Goal: Navigation & Orientation: Find specific page/section

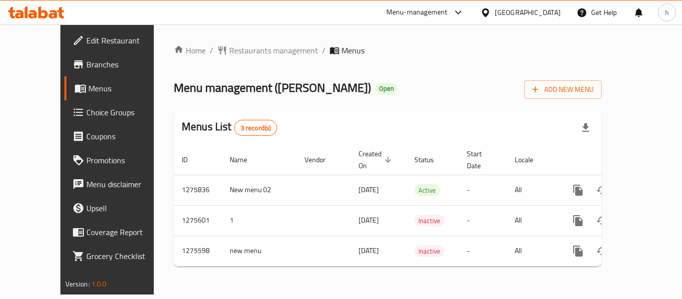
click at [399, 14] on div "Menu-management" at bounding box center [416, 12] width 61 height 12
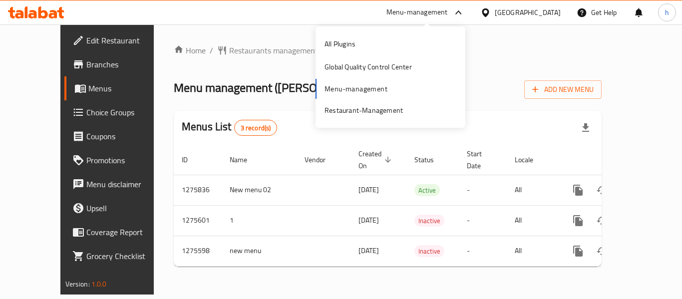
click at [362, 87] on div "All Plugins Global Quality Control Center Menu-management Restaurant-Management" at bounding box center [390, 76] width 150 height 89
click at [366, 109] on div "Restaurant-Management" at bounding box center [363, 110] width 78 height 11
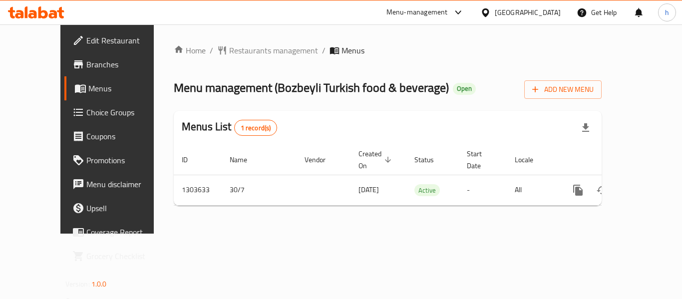
click at [404, 9] on div "Menu-management" at bounding box center [416, 12] width 61 height 12
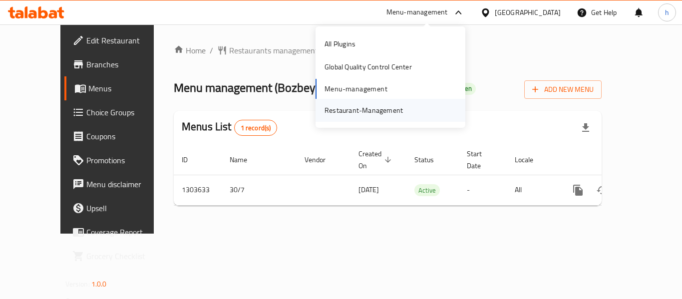
click at [373, 106] on div "Restaurant-Management" at bounding box center [363, 110] width 78 height 11
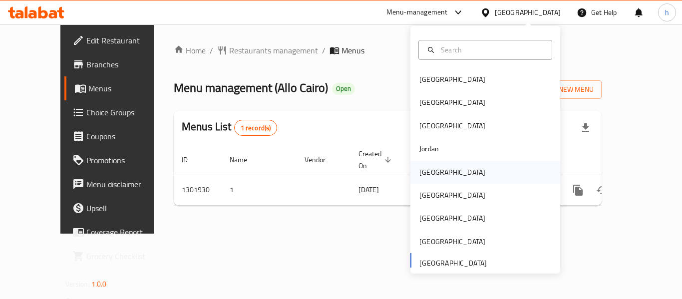
click at [422, 169] on div "[GEOGRAPHIC_DATA]" at bounding box center [452, 172] width 66 height 11
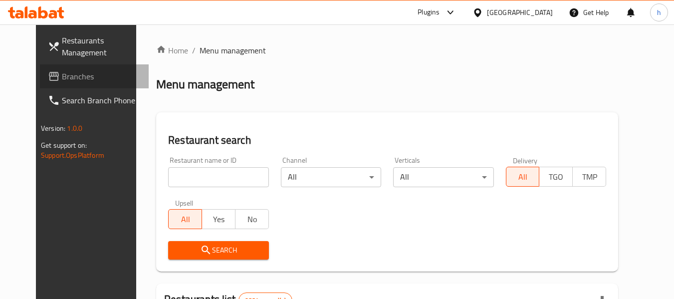
click at [62, 71] on span "Branches" at bounding box center [101, 76] width 79 height 12
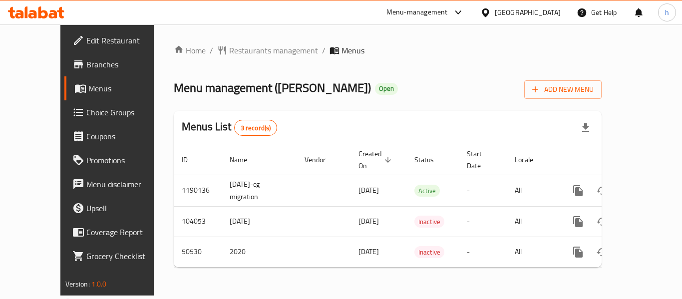
click at [539, 12] on div "[GEOGRAPHIC_DATA]" at bounding box center [528, 12] width 66 height 11
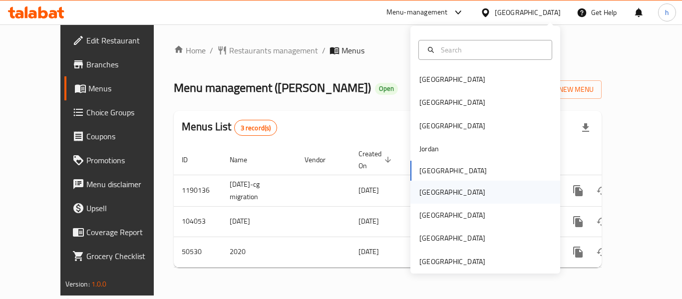
click at [451, 186] on div "[GEOGRAPHIC_DATA]" at bounding box center [485, 192] width 150 height 23
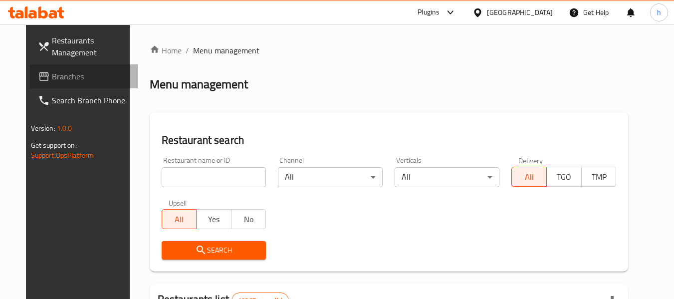
click at [70, 80] on span "Branches" at bounding box center [91, 76] width 79 height 12
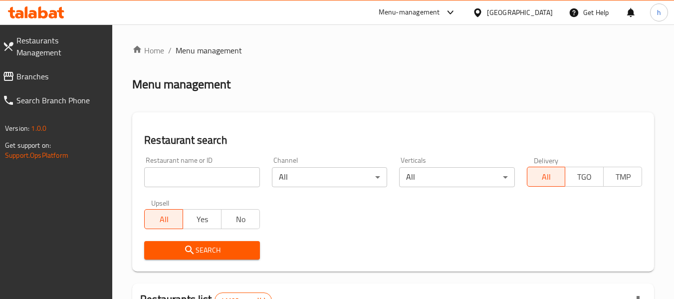
click at [70, 64] on link "Branches" at bounding box center [54, 76] width 118 height 24
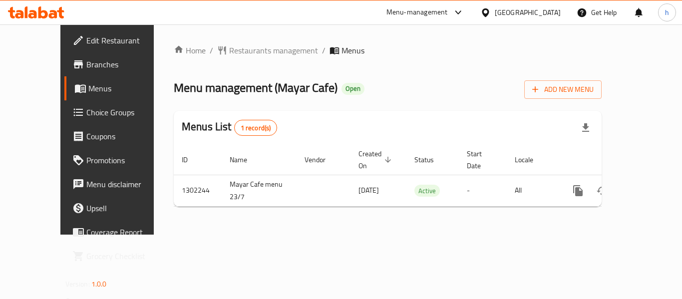
click at [534, 7] on div "[GEOGRAPHIC_DATA]" at bounding box center [528, 12] width 66 height 11
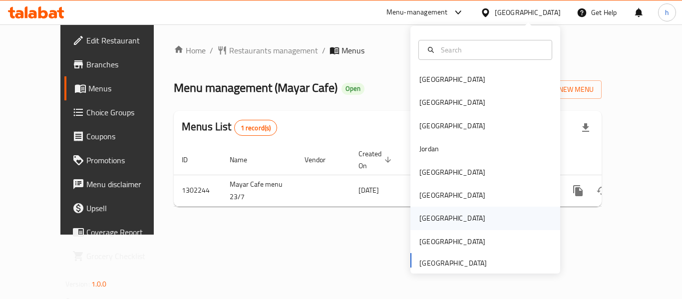
click at [431, 220] on div "Qatar" at bounding box center [452, 218] width 82 height 23
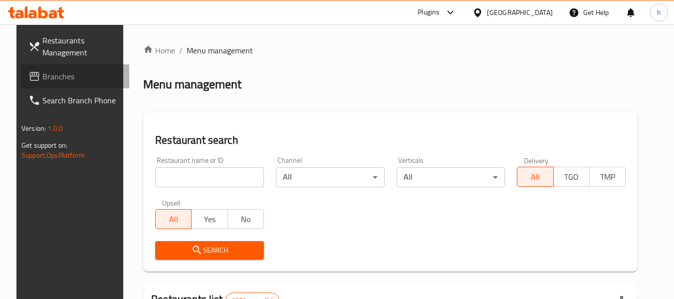
click at [46, 64] on link "Branches" at bounding box center [74, 76] width 109 height 24
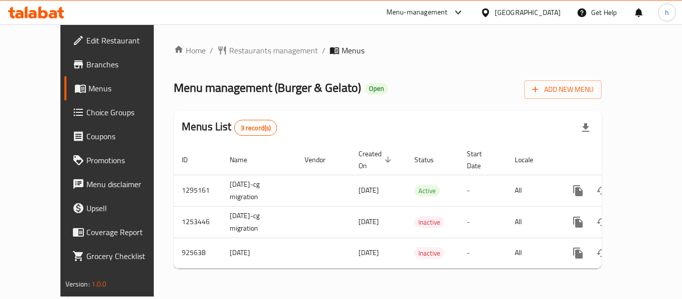
click at [559, 11] on div "[GEOGRAPHIC_DATA]" at bounding box center [528, 12] width 66 height 11
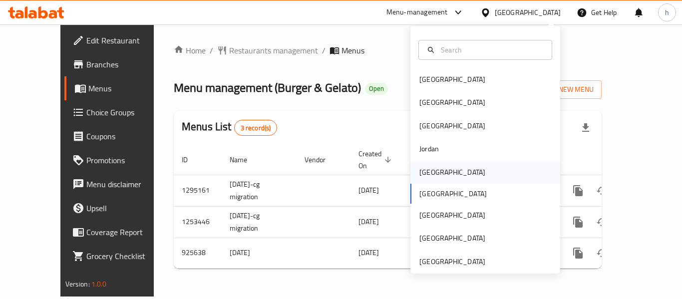
click at [446, 163] on div "Kuwait" at bounding box center [485, 172] width 150 height 23
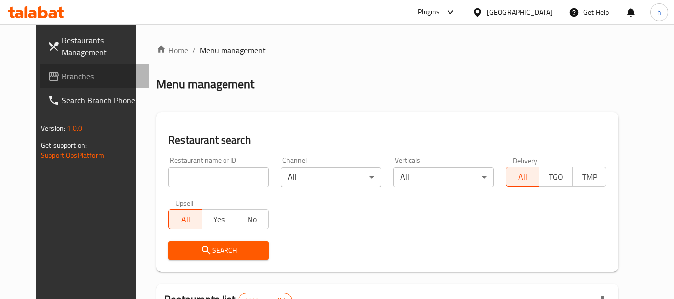
click at [62, 79] on span "Branches" at bounding box center [101, 76] width 79 height 12
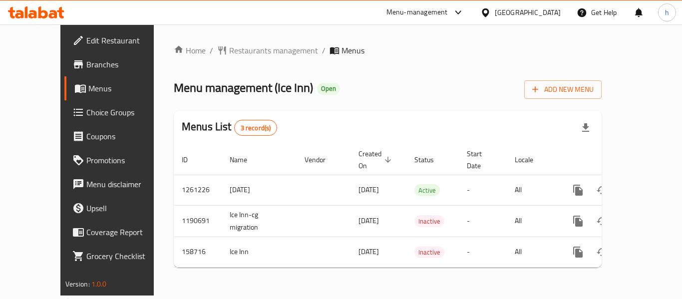
click at [563, 11] on div "[GEOGRAPHIC_DATA]" at bounding box center [520, 12] width 96 height 24
click at [542, 10] on div "[GEOGRAPHIC_DATA]" at bounding box center [528, 12] width 66 height 11
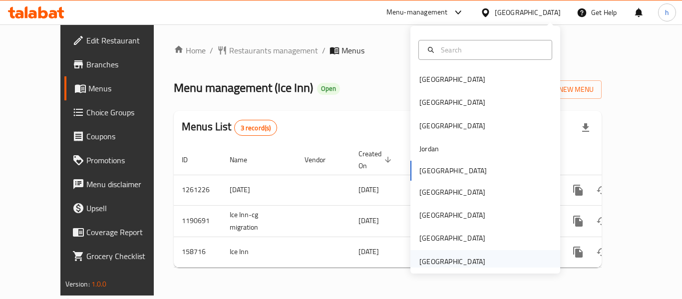
click at [436, 257] on div "[GEOGRAPHIC_DATA]" at bounding box center [452, 261] width 66 height 11
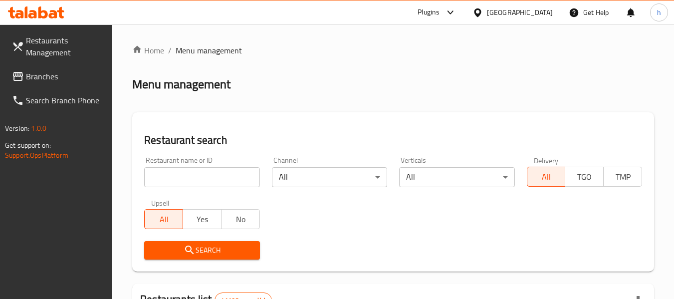
click at [57, 71] on span "Branches" at bounding box center [65, 76] width 79 height 12
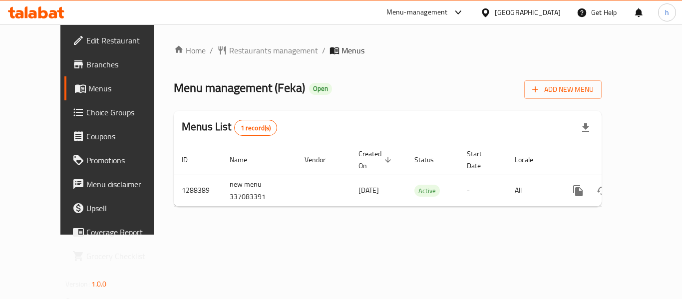
click at [508, 11] on div "[GEOGRAPHIC_DATA]" at bounding box center [528, 12] width 66 height 11
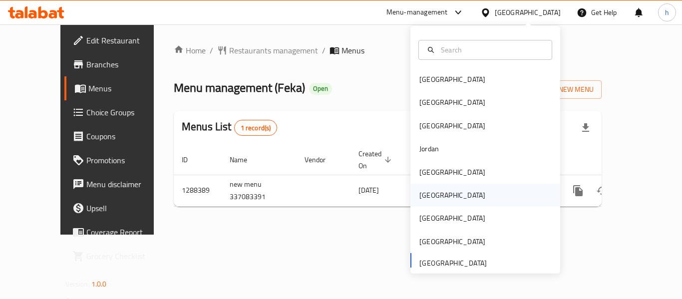
click at [434, 194] on div "[GEOGRAPHIC_DATA]" at bounding box center [452, 195] width 82 height 23
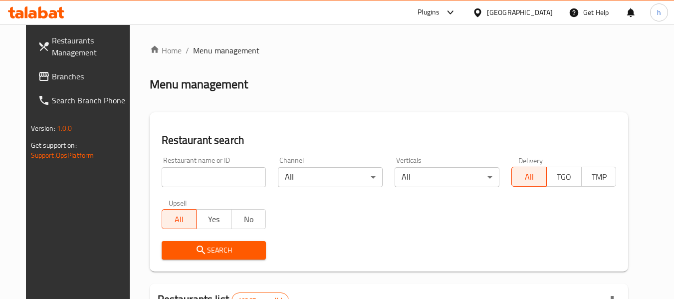
click at [52, 80] on span "Branches" at bounding box center [91, 76] width 79 height 12
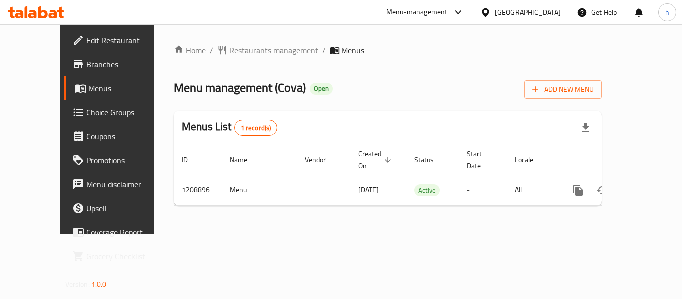
click at [545, 15] on div "[GEOGRAPHIC_DATA]" at bounding box center [528, 12] width 66 height 11
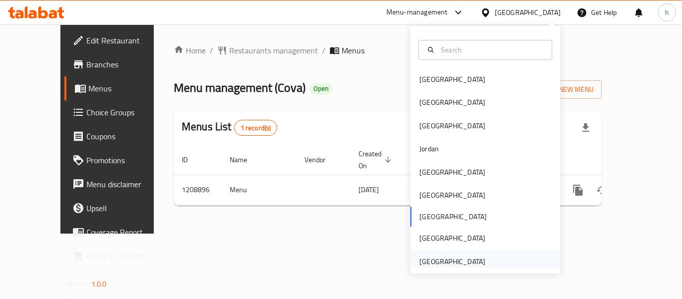
click at [481, 254] on div "[GEOGRAPHIC_DATA]" at bounding box center [452, 261] width 82 height 23
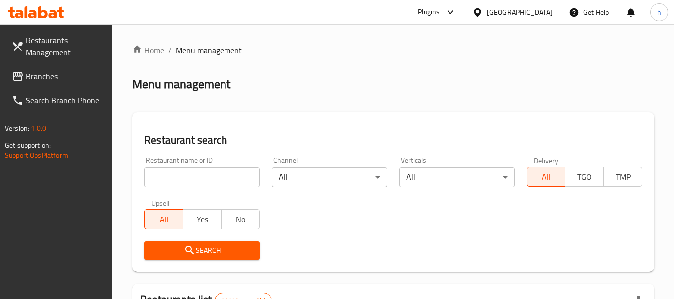
drag, startPoint x: 528, startPoint y: 10, endPoint x: 328, endPoint y: 81, distance: 211.8
click at [328, 81] on div "Menu management" at bounding box center [393, 84] width 522 height 16
click at [60, 72] on span "Branches" at bounding box center [65, 76] width 79 height 12
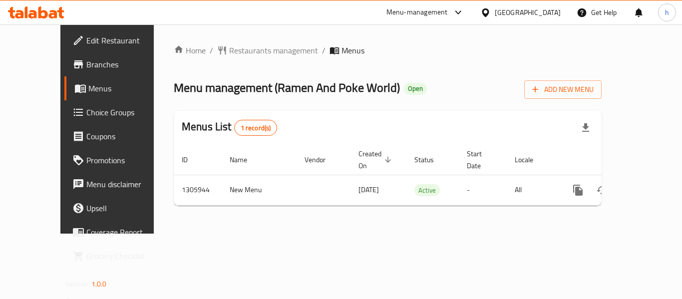
click at [504, 11] on div "[GEOGRAPHIC_DATA]" at bounding box center [528, 12] width 66 height 11
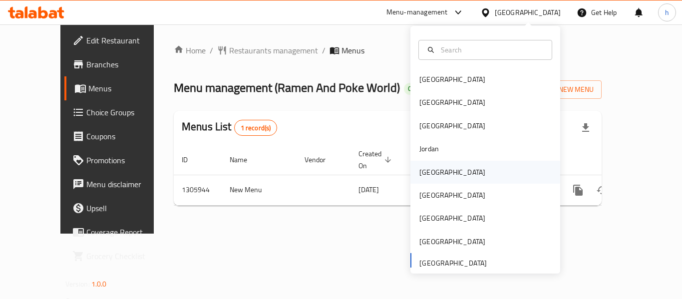
click at [465, 165] on div "Kuwait" at bounding box center [485, 172] width 150 height 23
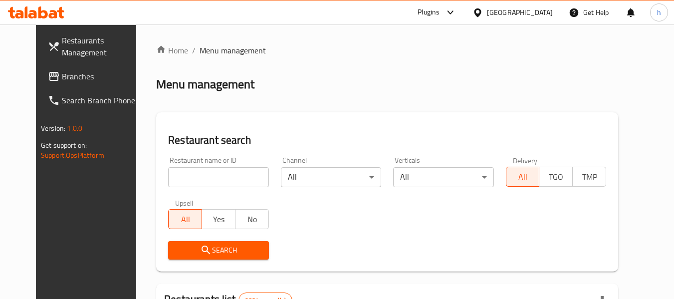
click at [68, 78] on span "Branches" at bounding box center [101, 76] width 79 height 12
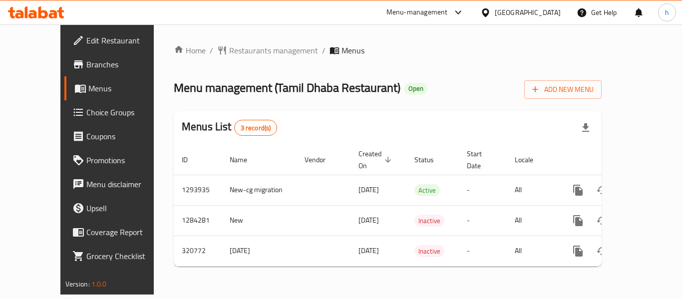
click at [448, 6] on div "Menu-management" at bounding box center [425, 12] width 94 height 24
click at [431, 8] on div "Menu-management" at bounding box center [416, 12] width 61 height 12
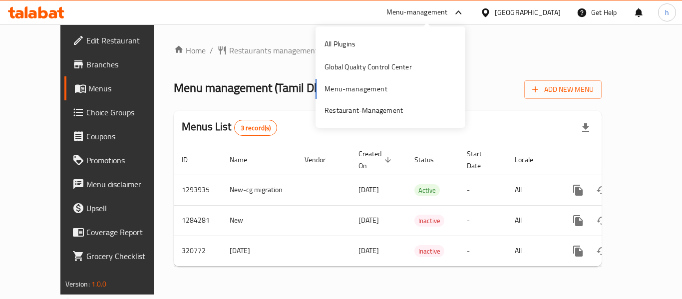
click at [406, 94] on div "All Plugins Global Quality Control Center Menu-management Restaurant-Management" at bounding box center [390, 76] width 150 height 89
click at [402, 110] on div "Restaurant-Management" at bounding box center [363, 110] width 94 height 23
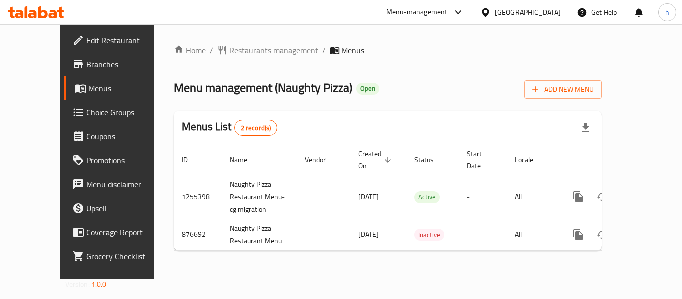
click at [437, 1] on div "Menu-management" at bounding box center [425, 12] width 94 height 24
click at [437, 18] on div "Menu-management" at bounding box center [425, 12] width 94 height 24
click at [433, 1] on div "Menu-management" at bounding box center [425, 12] width 94 height 24
click at [432, 8] on div "Menu-management" at bounding box center [416, 12] width 61 height 12
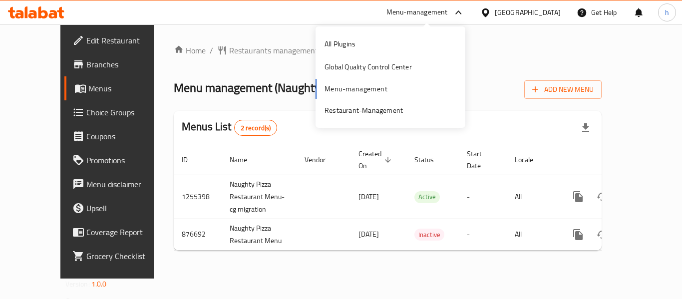
click at [394, 91] on div "All Plugins Global Quality Control Center Menu-management Restaurant-Management" at bounding box center [390, 76] width 150 height 89
click at [384, 110] on div "Restaurant-Management" at bounding box center [363, 110] width 78 height 11
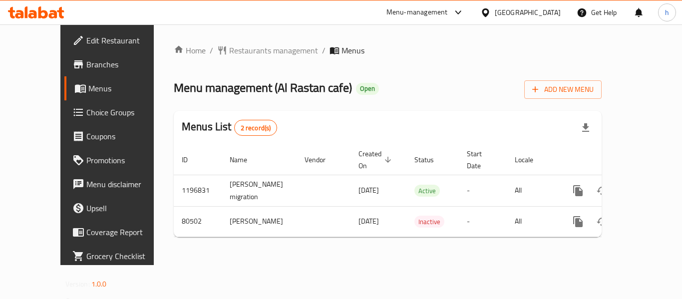
click at [429, 12] on div "Menu-management" at bounding box center [416, 12] width 61 height 12
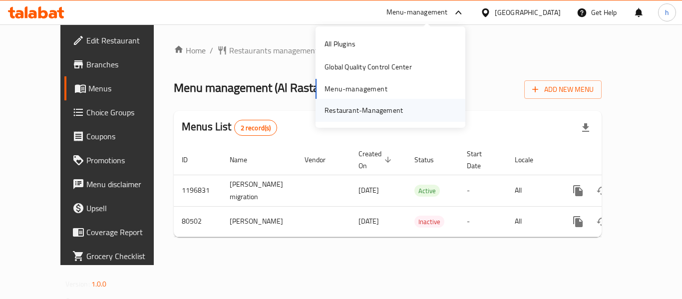
click at [393, 111] on div "Restaurant-Management" at bounding box center [363, 110] width 78 height 11
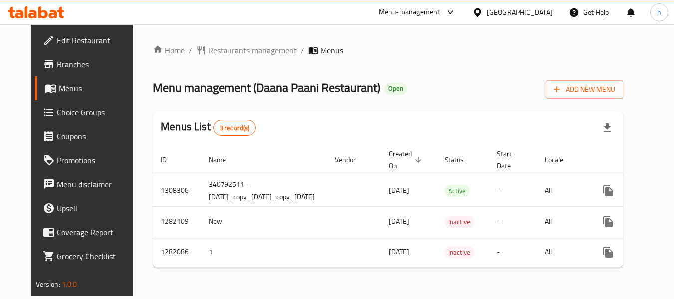
click at [447, 15] on icon at bounding box center [451, 12] width 12 height 12
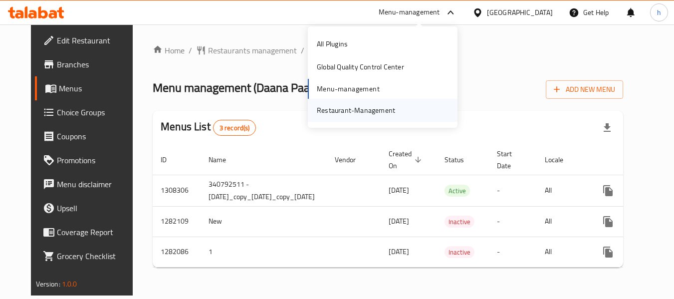
click at [382, 105] on div "Restaurant-Management" at bounding box center [356, 110] width 78 height 11
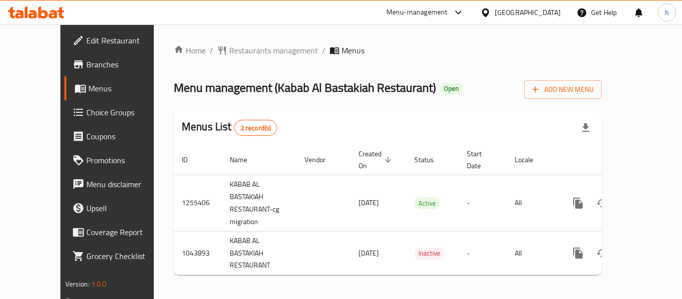
click at [435, 6] on div "Menu-management" at bounding box center [416, 12] width 61 height 12
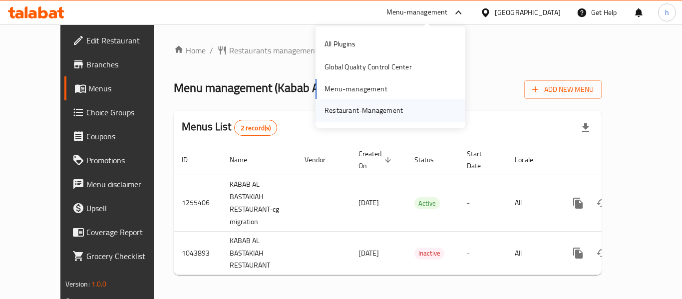
click at [392, 116] on div "Restaurant-Management" at bounding box center [363, 110] width 78 height 11
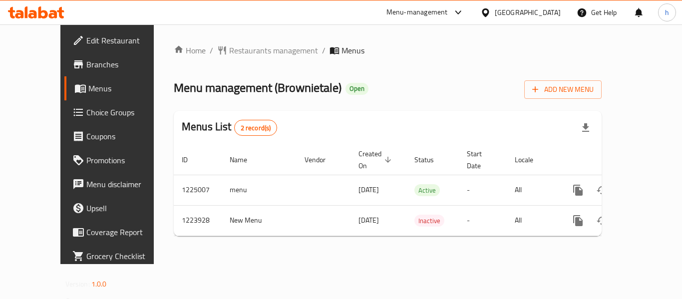
drag, startPoint x: 551, startPoint y: 10, endPoint x: 551, endPoint y: 15, distance: 5.0
click at [551, 10] on div "[GEOGRAPHIC_DATA]" at bounding box center [528, 12] width 66 height 11
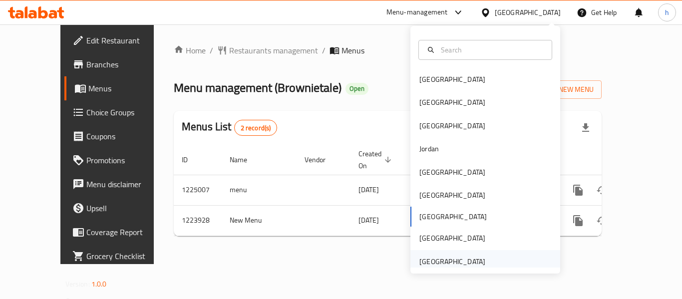
click at [476, 263] on div "[GEOGRAPHIC_DATA]" at bounding box center [452, 261] width 66 height 11
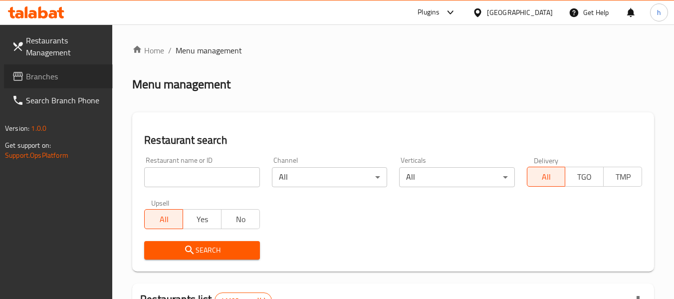
click at [46, 73] on span "Branches" at bounding box center [65, 76] width 79 height 12
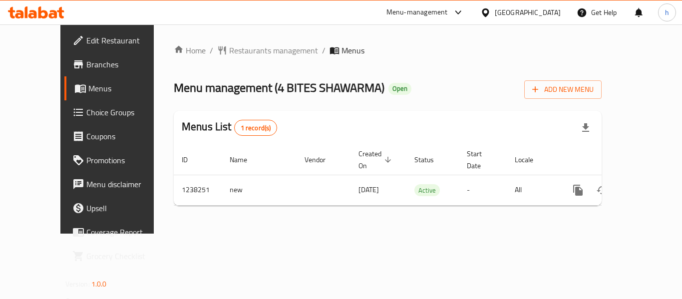
click at [404, 7] on div "Menu-management" at bounding box center [416, 12] width 61 height 12
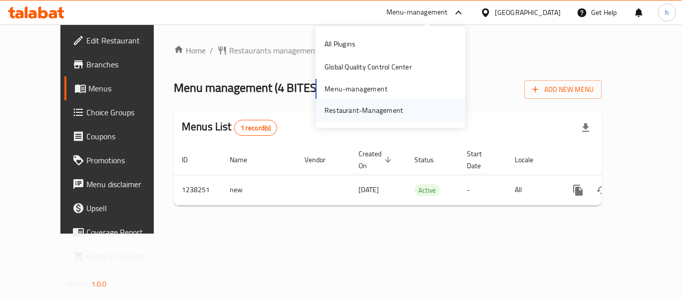
click at [391, 110] on div "Restaurant-Management" at bounding box center [363, 110] width 78 height 11
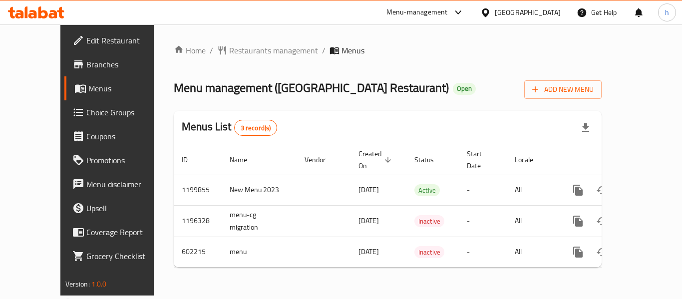
click at [436, 5] on div "Menu-management" at bounding box center [425, 12] width 94 height 24
click at [441, 14] on div "Menu-management" at bounding box center [416, 12] width 61 height 12
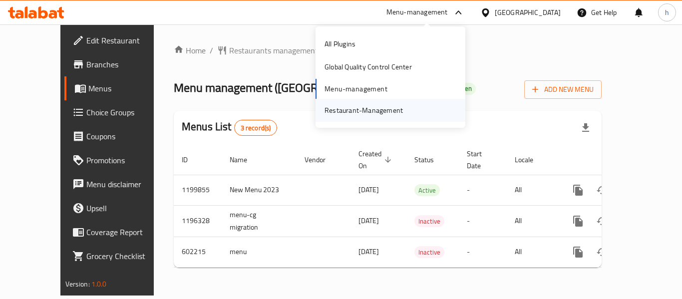
click at [395, 114] on div "Restaurant-Management" at bounding box center [363, 110] width 78 height 11
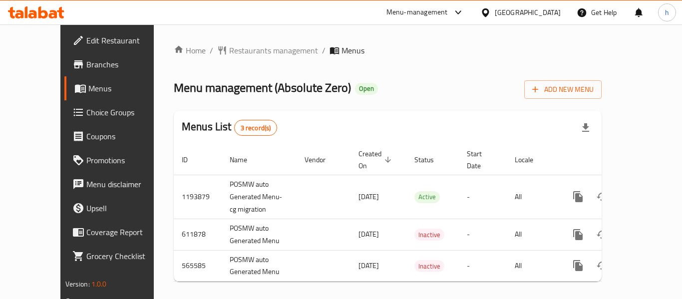
click at [521, 10] on div "[GEOGRAPHIC_DATA]" at bounding box center [528, 12] width 66 height 11
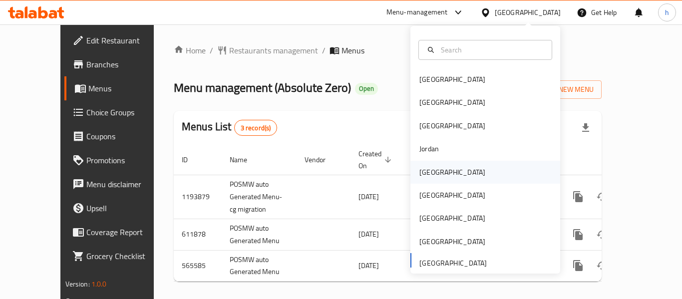
click at [452, 170] on div "[GEOGRAPHIC_DATA]" at bounding box center [485, 172] width 150 height 23
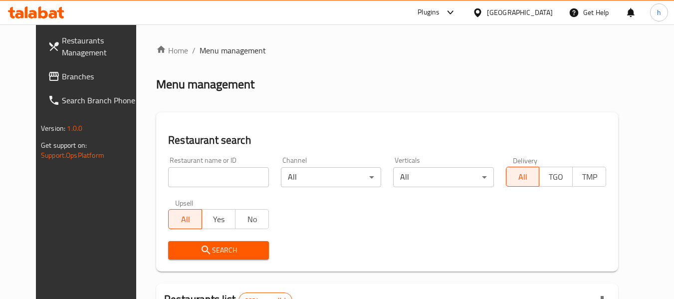
click at [62, 75] on span "Branches" at bounding box center [101, 76] width 79 height 12
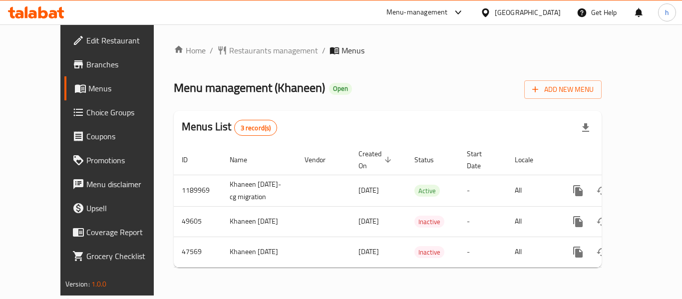
click at [489, 11] on icon at bounding box center [485, 12] width 7 height 8
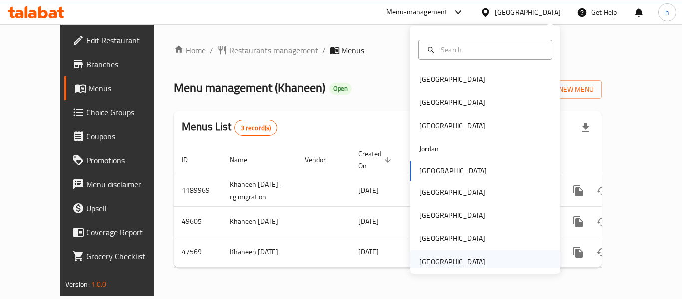
click at [449, 264] on div "[GEOGRAPHIC_DATA]" at bounding box center [452, 261] width 66 height 11
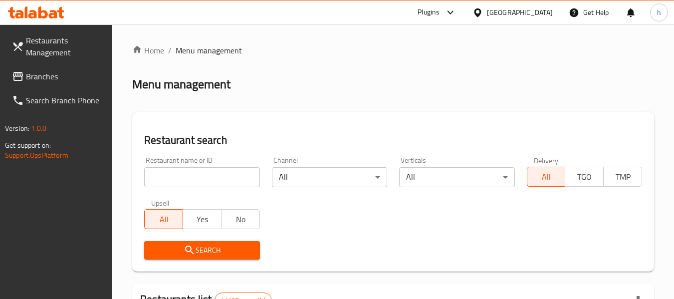
click at [61, 72] on span "Branches" at bounding box center [65, 76] width 79 height 12
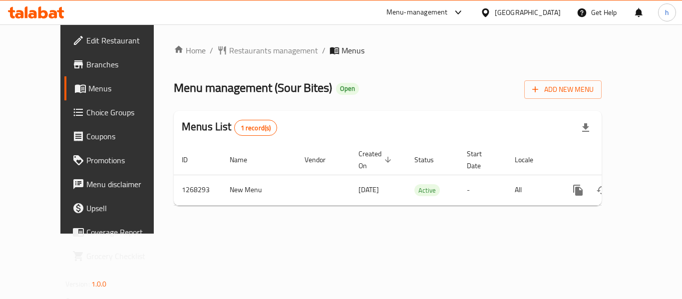
click at [441, 13] on div "Menu-management" at bounding box center [416, 12] width 61 height 12
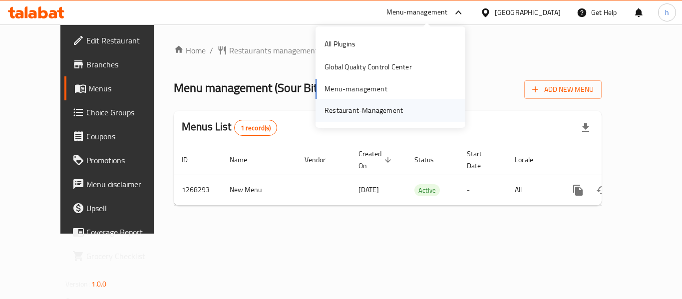
click at [428, 104] on div "Restaurant-Management" at bounding box center [390, 110] width 150 height 23
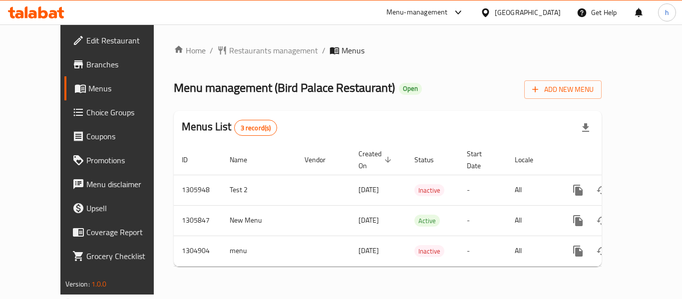
click at [491, 17] on icon at bounding box center [485, 12] width 10 height 10
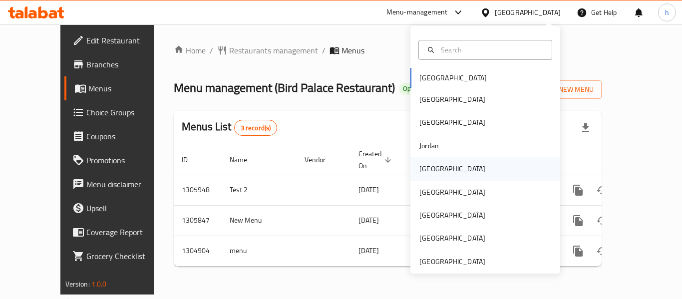
click at [446, 164] on div "Kuwait" at bounding box center [485, 168] width 150 height 23
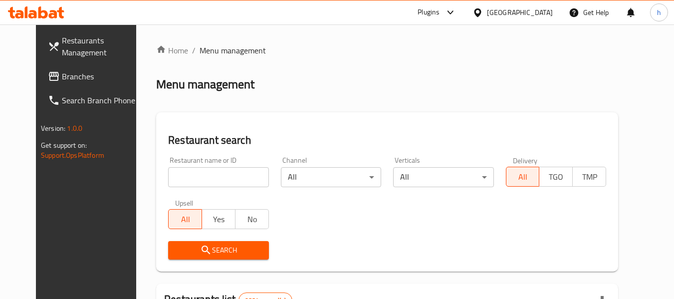
click at [71, 70] on span "Branches" at bounding box center [101, 76] width 79 height 12
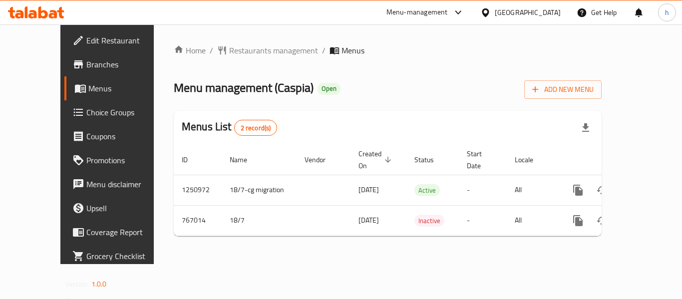
click at [448, 14] on div "Menu-management" at bounding box center [416, 12] width 61 height 12
click at [411, 112] on div "Restaurant-Management" at bounding box center [407, 110] width 78 height 11
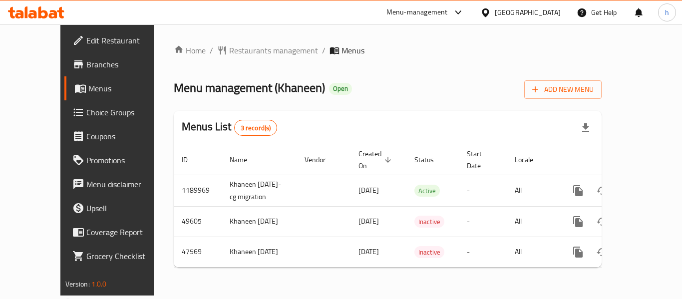
click at [552, 12] on div "[GEOGRAPHIC_DATA]" at bounding box center [528, 12] width 66 height 11
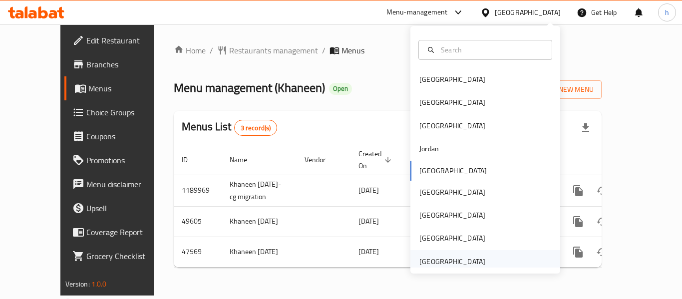
click at [483, 256] on div "[GEOGRAPHIC_DATA]" at bounding box center [452, 261] width 82 height 23
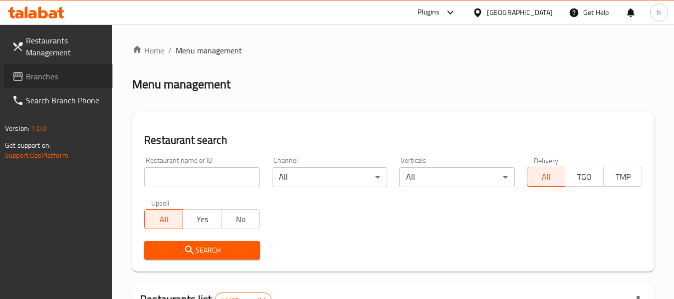
click at [55, 82] on span "Branches" at bounding box center [65, 76] width 79 height 12
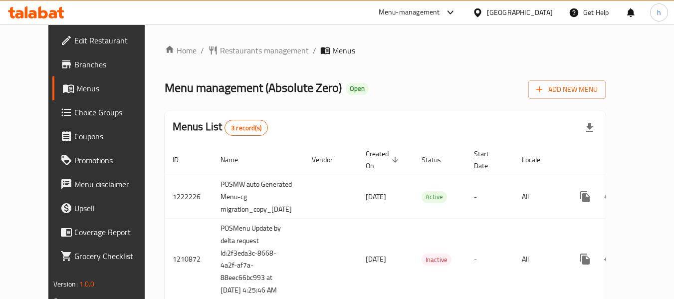
click at [501, 11] on div "[GEOGRAPHIC_DATA]" at bounding box center [520, 12] width 66 height 11
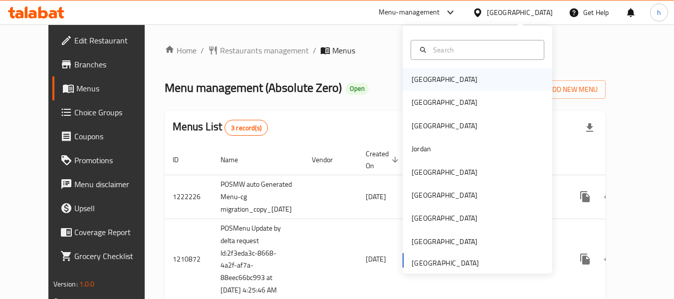
click at [412, 80] on div "[GEOGRAPHIC_DATA]" at bounding box center [445, 79] width 66 height 11
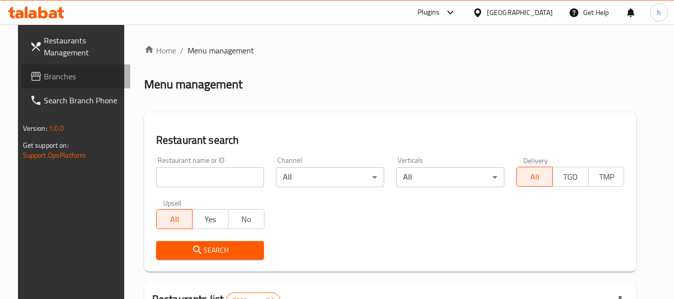
click at [72, 78] on span "Branches" at bounding box center [83, 76] width 79 height 12
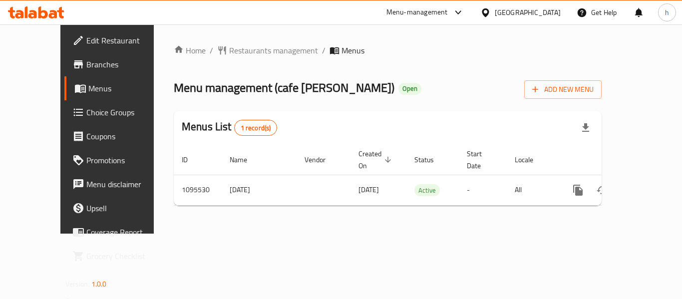
click at [547, 13] on div "[GEOGRAPHIC_DATA]" at bounding box center [528, 12] width 66 height 11
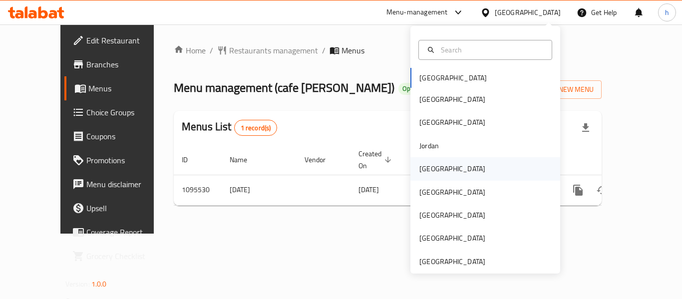
click at [464, 171] on div "[GEOGRAPHIC_DATA]" at bounding box center [485, 168] width 150 height 23
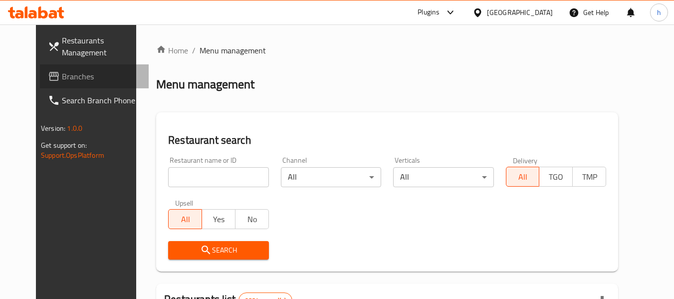
click at [62, 75] on span "Branches" at bounding box center [101, 76] width 79 height 12
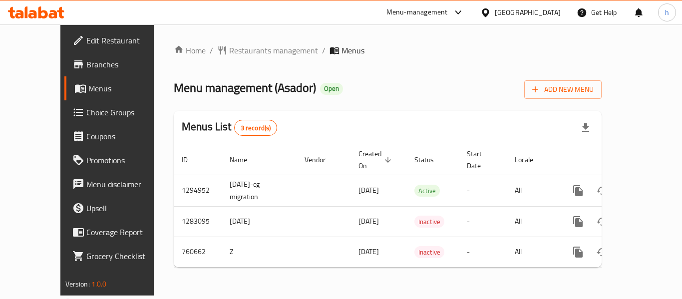
click at [546, 21] on div "[GEOGRAPHIC_DATA]" at bounding box center [520, 12] width 96 height 24
click at [546, 10] on div "[GEOGRAPHIC_DATA]" at bounding box center [528, 12] width 66 height 11
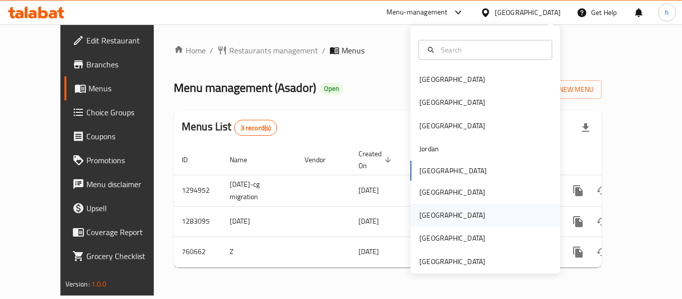
click at [446, 214] on div "[GEOGRAPHIC_DATA]" at bounding box center [485, 215] width 150 height 23
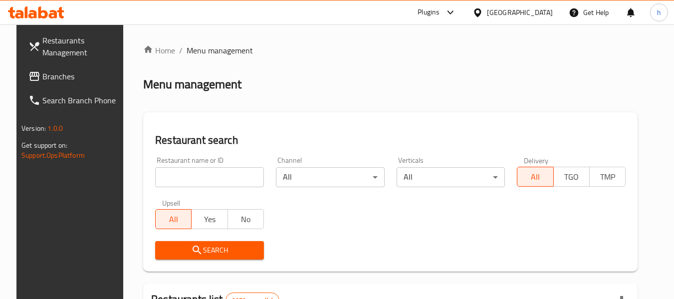
click at [48, 72] on span "Branches" at bounding box center [81, 76] width 79 height 12
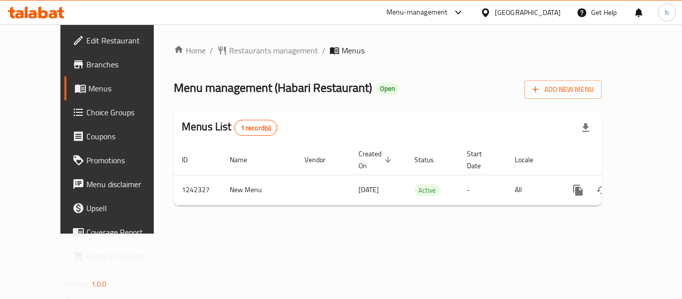
click at [448, 13] on div "Menu-management" at bounding box center [416, 12] width 61 height 12
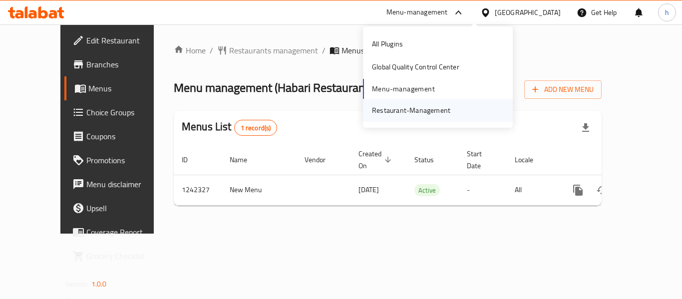
click at [451, 107] on div "Restaurant-Management" at bounding box center [411, 110] width 94 height 23
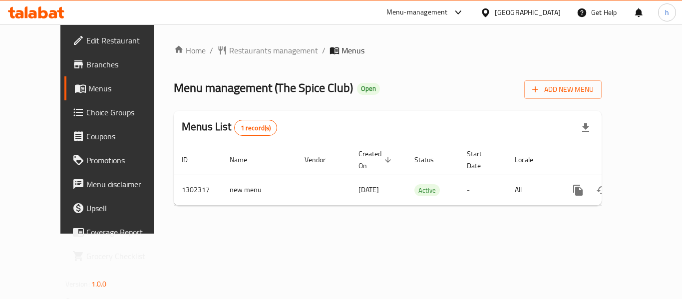
click at [554, 16] on div "[GEOGRAPHIC_DATA]" at bounding box center [528, 12] width 66 height 11
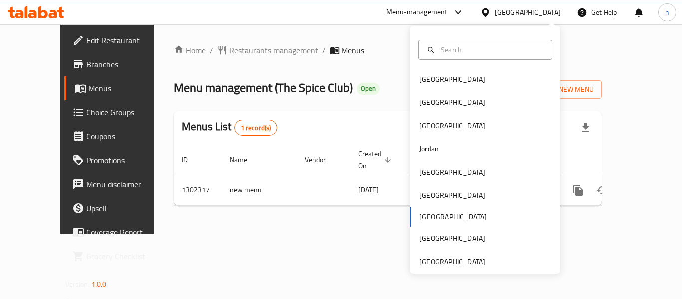
click at [384, 24] on div at bounding box center [341, 24] width 682 height 0
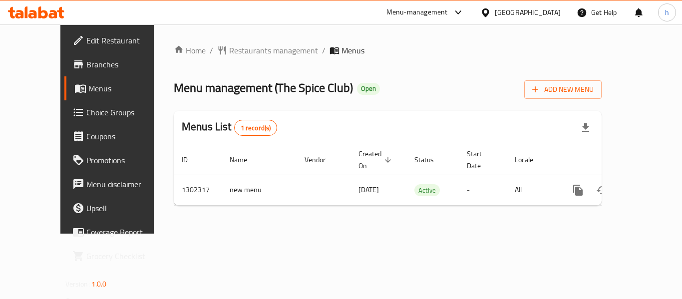
click at [448, 6] on div "Menu-management" at bounding box center [416, 12] width 61 height 12
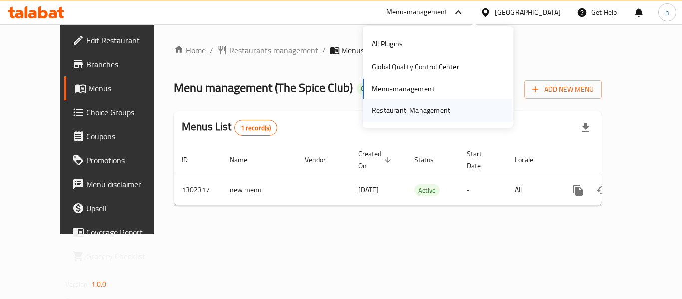
click at [408, 107] on div "Restaurant-Management" at bounding box center [411, 110] width 78 height 11
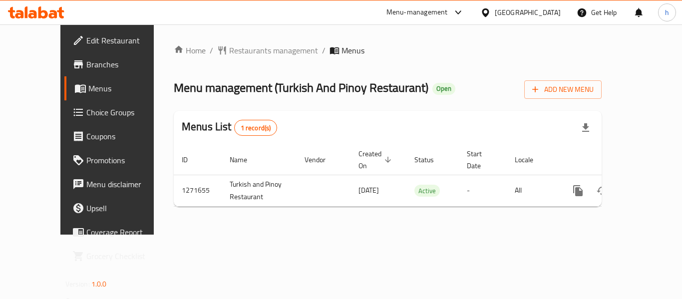
click at [495, 8] on div at bounding box center [487, 12] width 14 height 11
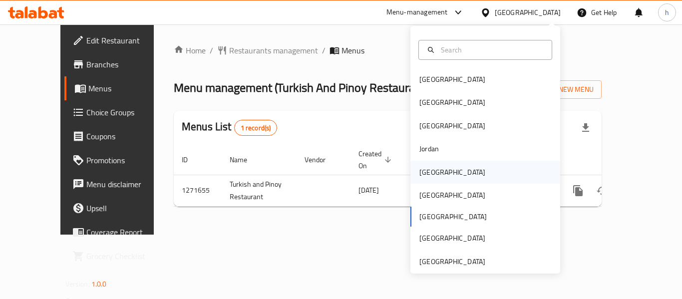
click at [462, 183] on div "Kuwait" at bounding box center [485, 172] width 150 height 23
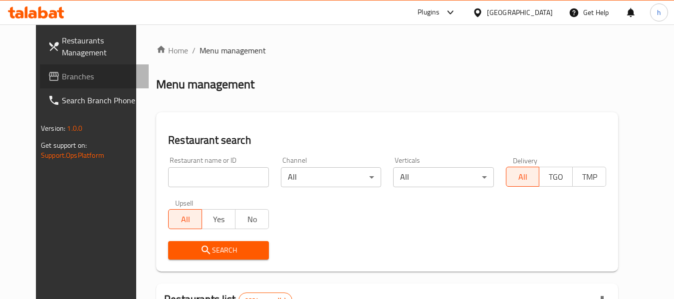
click at [62, 80] on span "Branches" at bounding box center [101, 76] width 79 height 12
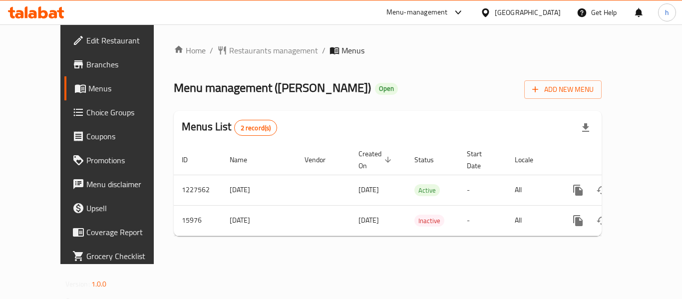
click at [547, 9] on div "[GEOGRAPHIC_DATA]" at bounding box center [528, 12] width 66 height 11
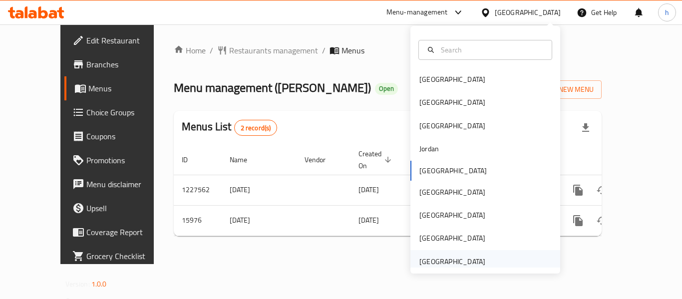
click at [487, 258] on div "[GEOGRAPHIC_DATA]" at bounding box center [485, 261] width 150 height 23
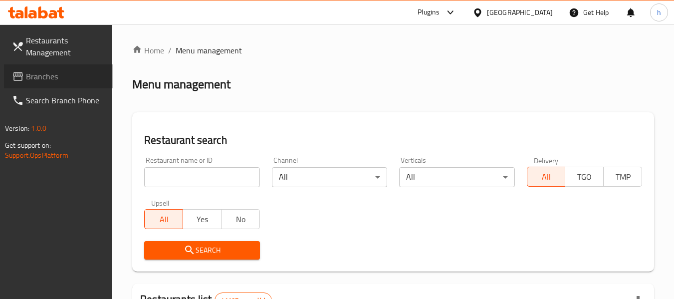
click at [42, 76] on span "Branches" at bounding box center [65, 76] width 79 height 12
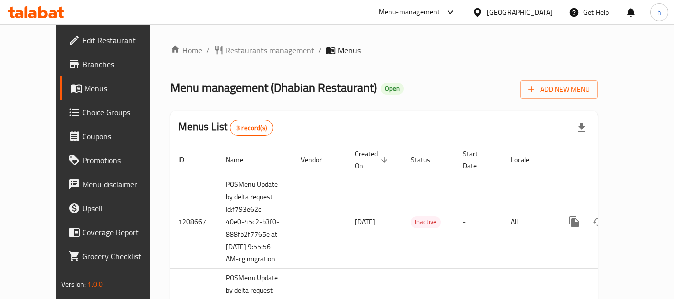
click at [432, 16] on div "Menu-management" at bounding box center [409, 12] width 61 height 12
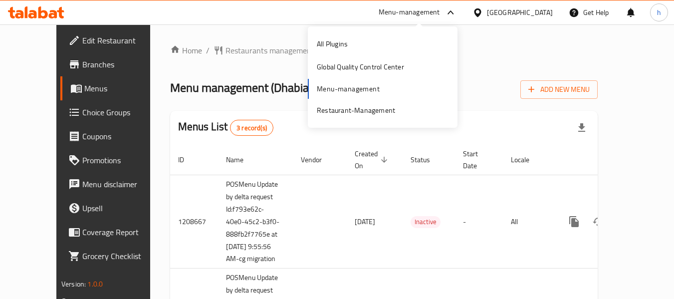
click at [377, 96] on div "All Plugins Global Quality Control Center Menu-management Restaurant-Management" at bounding box center [383, 76] width 150 height 89
click at [367, 111] on div "Restaurant-Management" at bounding box center [356, 110] width 78 height 11
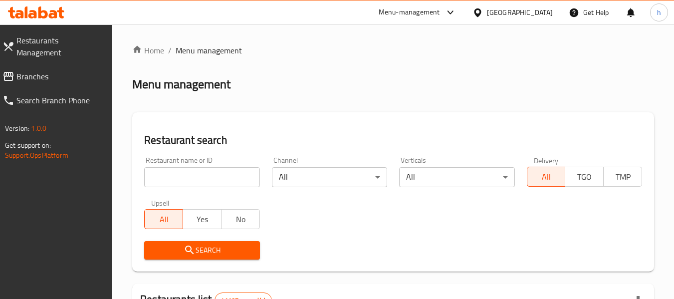
click at [57, 70] on span "Branches" at bounding box center [60, 76] width 88 height 12
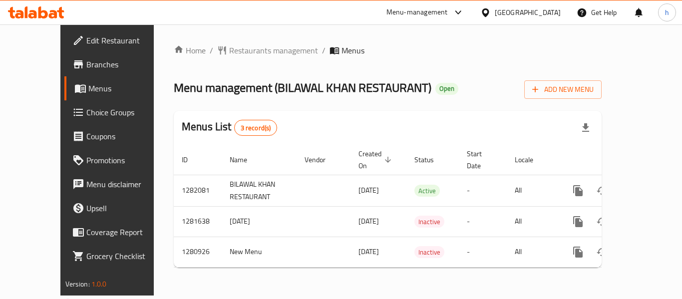
click at [444, 16] on div "Menu-management" at bounding box center [416, 12] width 61 height 12
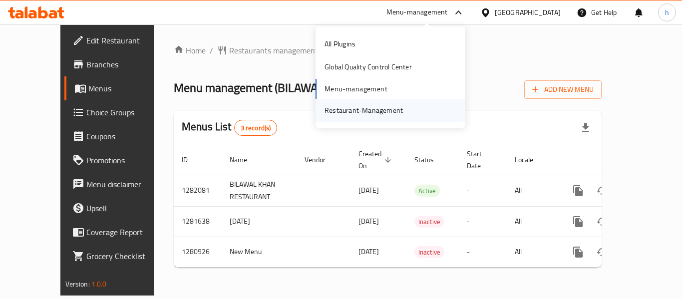
click at [407, 112] on div "Restaurant-Management" at bounding box center [363, 110] width 94 height 23
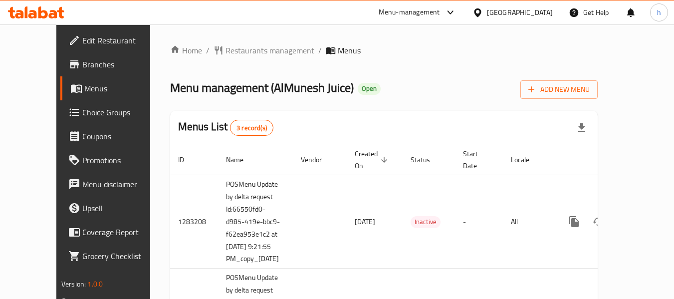
click at [483, 10] on icon at bounding box center [478, 12] width 10 height 10
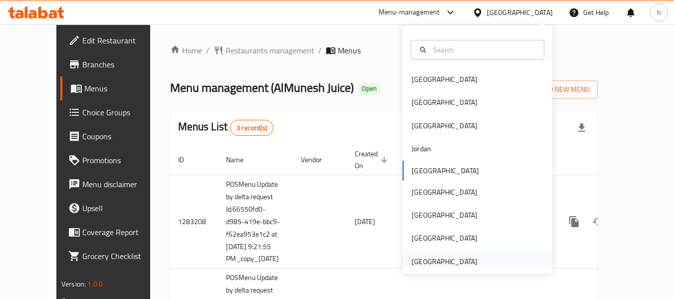
click at [440, 262] on div "[GEOGRAPHIC_DATA]" at bounding box center [445, 261] width 66 height 11
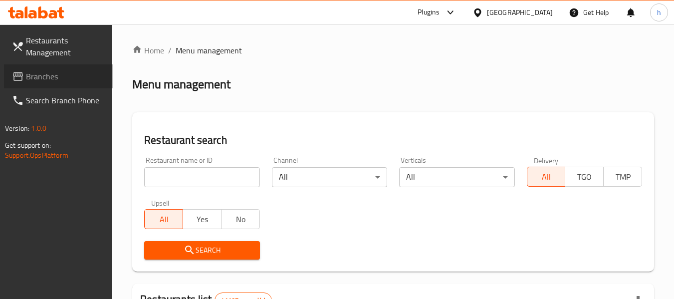
click at [99, 68] on link "Branches" at bounding box center [58, 76] width 109 height 24
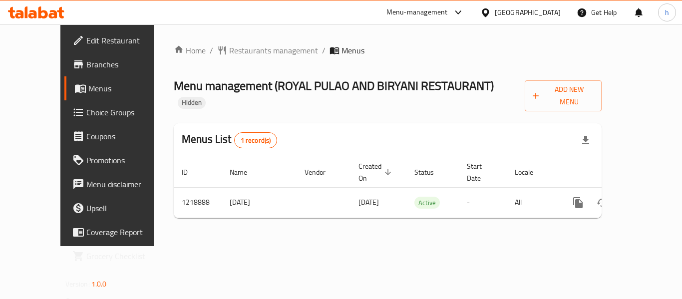
click at [432, 8] on div "Menu-management" at bounding box center [416, 12] width 61 height 12
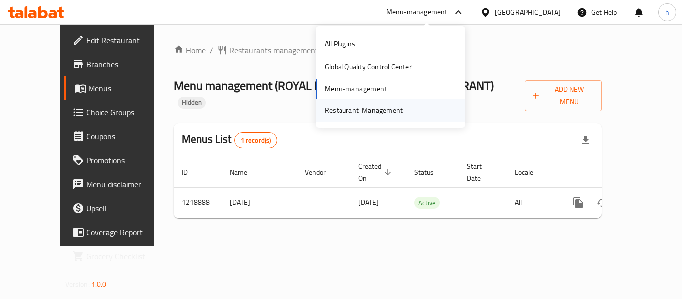
click at [400, 113] on div "Restaurant-Management" at bounding box center [363, 110] width 78 height 11
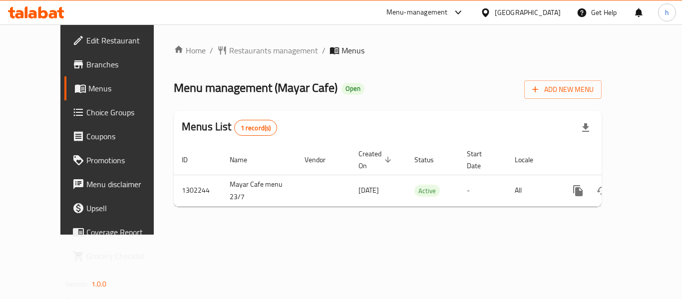
click at [445, 12] on div "Menu-management" at bounding box center [416, 12] width 61 height 12
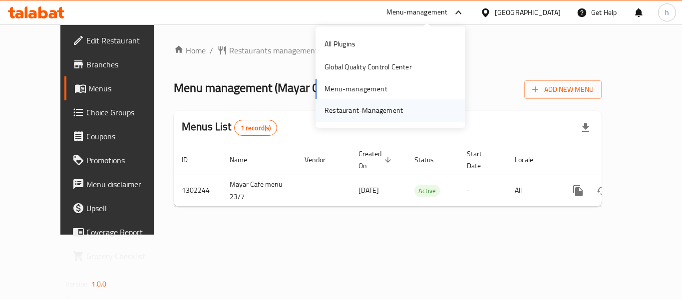
click at [388, 110] on div "Restaurant-Management" at bounding box center [363, 110] width 78 height 11
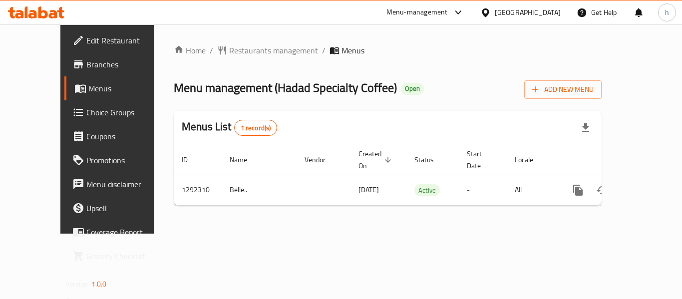
click at [440, 10] on div "Menu-management" at bounding box center [416, 12] width 61 height 12
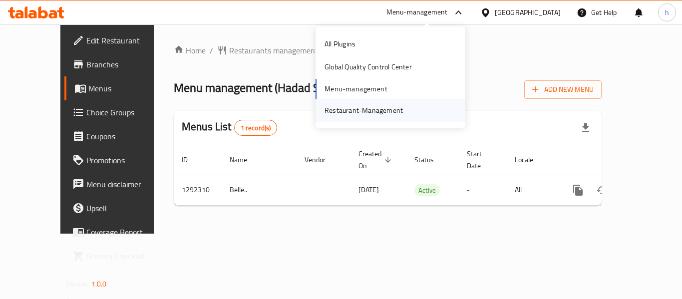
click at [385, 111] on div "Restaurant-Management" at bounding box center [363, 110] width 78 height 11
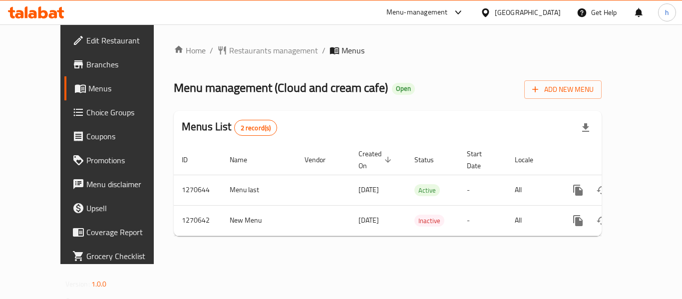
click at [501, 11] on div "[GEOGRAPHIC_DATA]" at bounding box center [528, 12] width 66 height 11
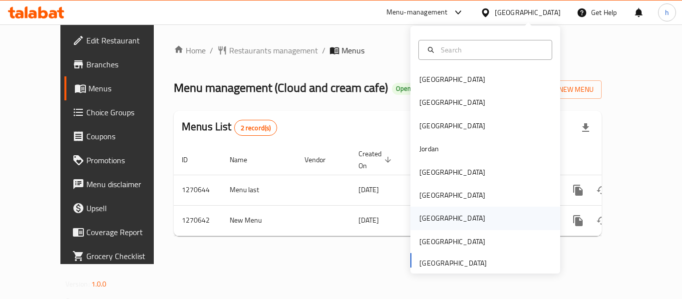
click at [428, 214] on div "[GEOGRAPHIC_DATA]" at bounding box center [452, 218] width 66 height 11
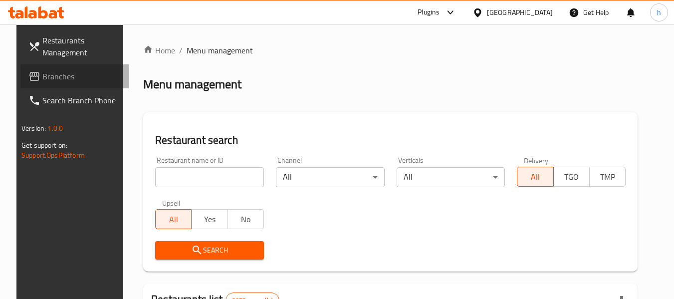
click at [57, 75] on span "Branches" at bounding box center [81, 76] width 79 height 12
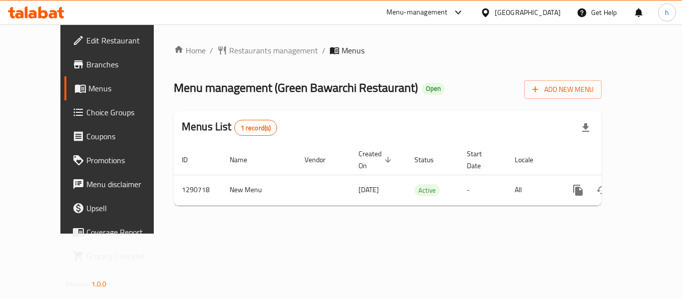
click at [545, 7] on div "Qatar" at bounding box center [528, 12] width 66 height 11
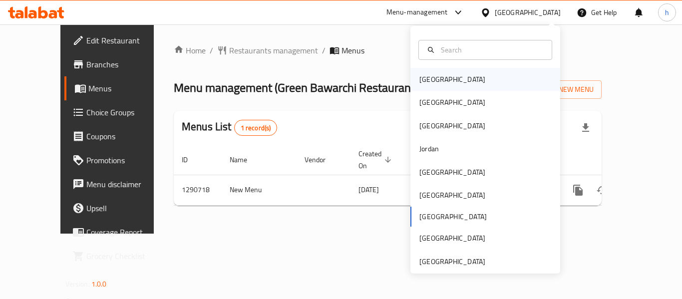
click at [443, 81] on div "Bahrain" at bounding box center [452, 79] width 82 height 23
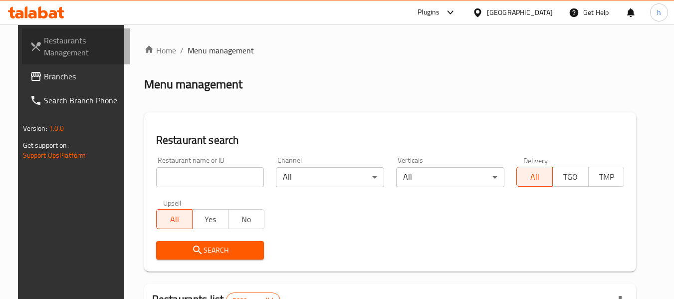
click at [64, 64] on link "Restaurants Management" at bounding box center [76, 46] width 109 height 36
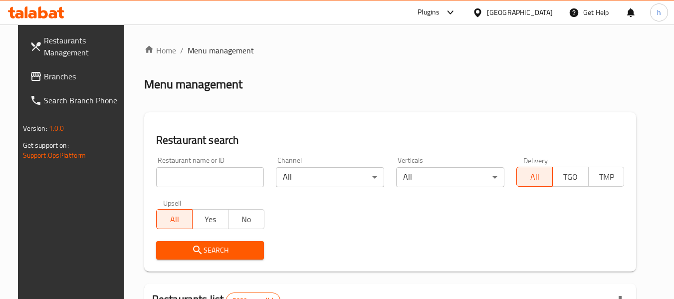
click at [68, 74] on span "Branches" at bounding box center [83, 76] width 79 height 12
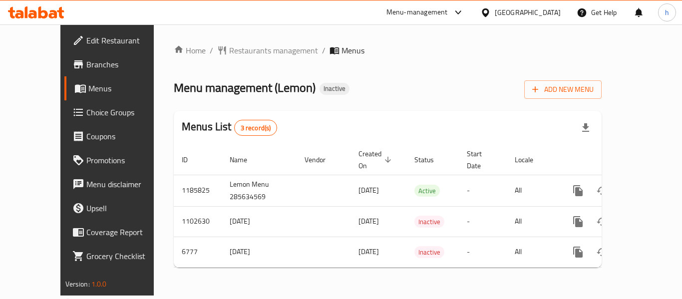
click at [495, 9] on div at bounding box center [487, 12] width 14 height 11
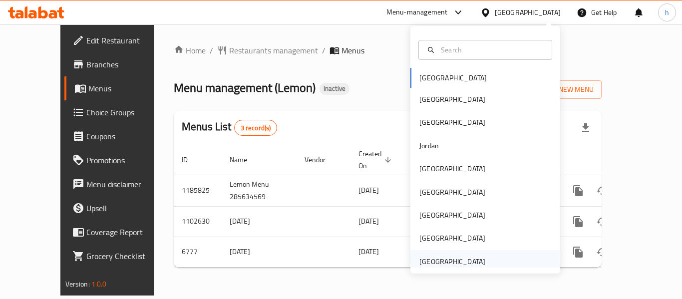
click at [475, 261] on div "[GEOGRAPHIC_DATA]" at bounding box center [452, 261] width 66 height 11
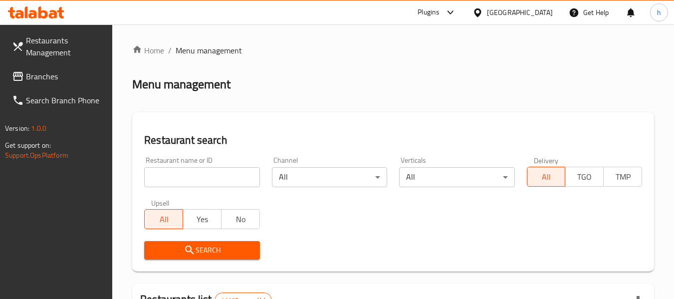
click at [66, 71] on span "Branches" at bounding box center [65, 76] width 79 height 12
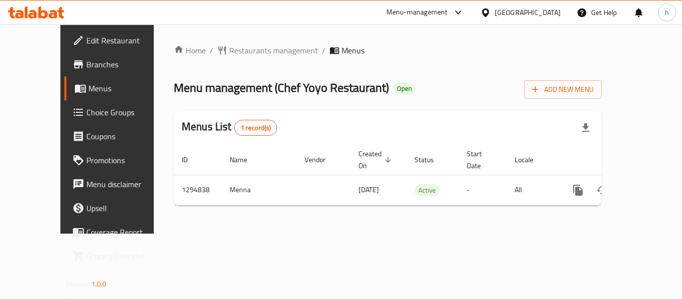
click at [520, 4] on div "[GEOGRAPHIC_DATA]" at bounding box center [520, 12] width 96 height 24
click at [512, 12] on div "[GEOGRAPHIC_DATA]" at bounding box center [528, 12] width 66 height 11
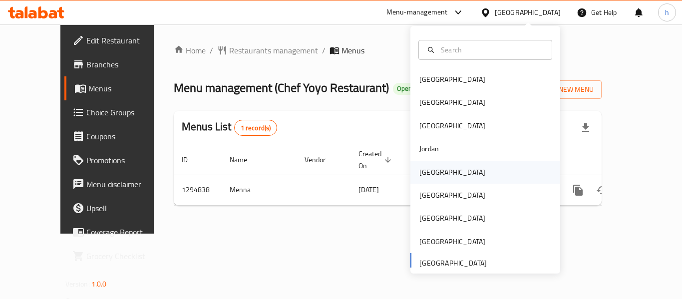
click at [435, 165] on div "[GEOGRAPHIC_DATA]" at bounding box center [452, 172] width 82 height 23
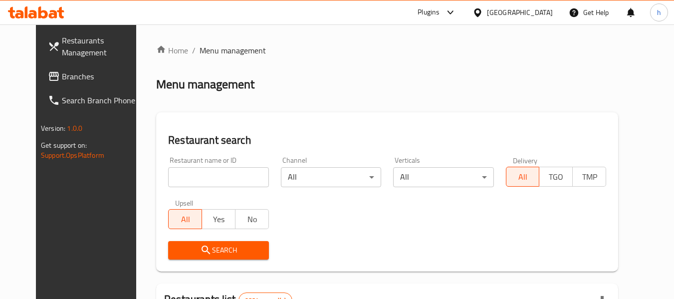
click at [49, 79] on icon at bounding box center [54, 76] width 10 height 9
